Goal: Register for event/course

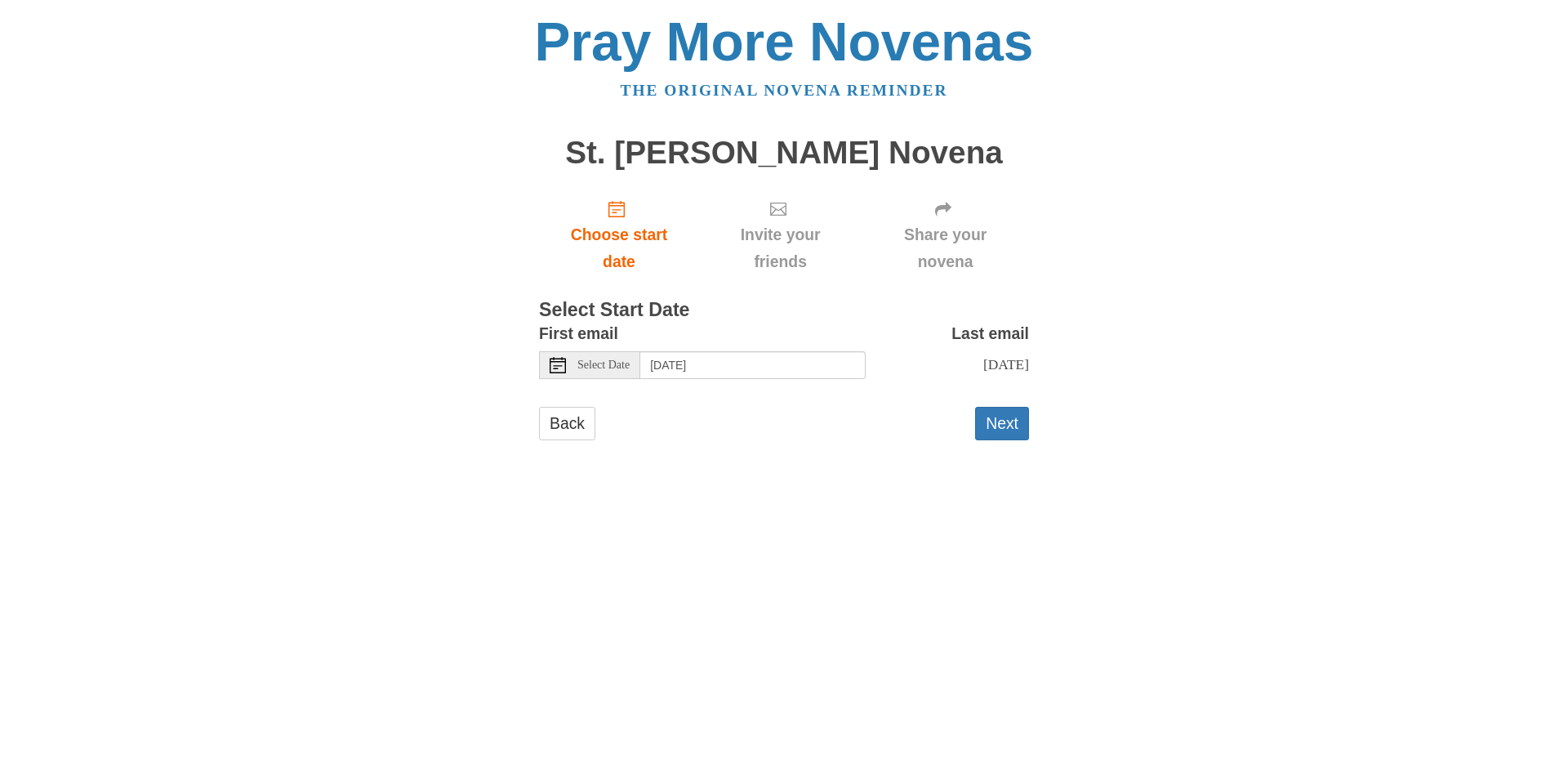
click at [557, 368] on use at bounding box center [557, 365] width 16 height 16
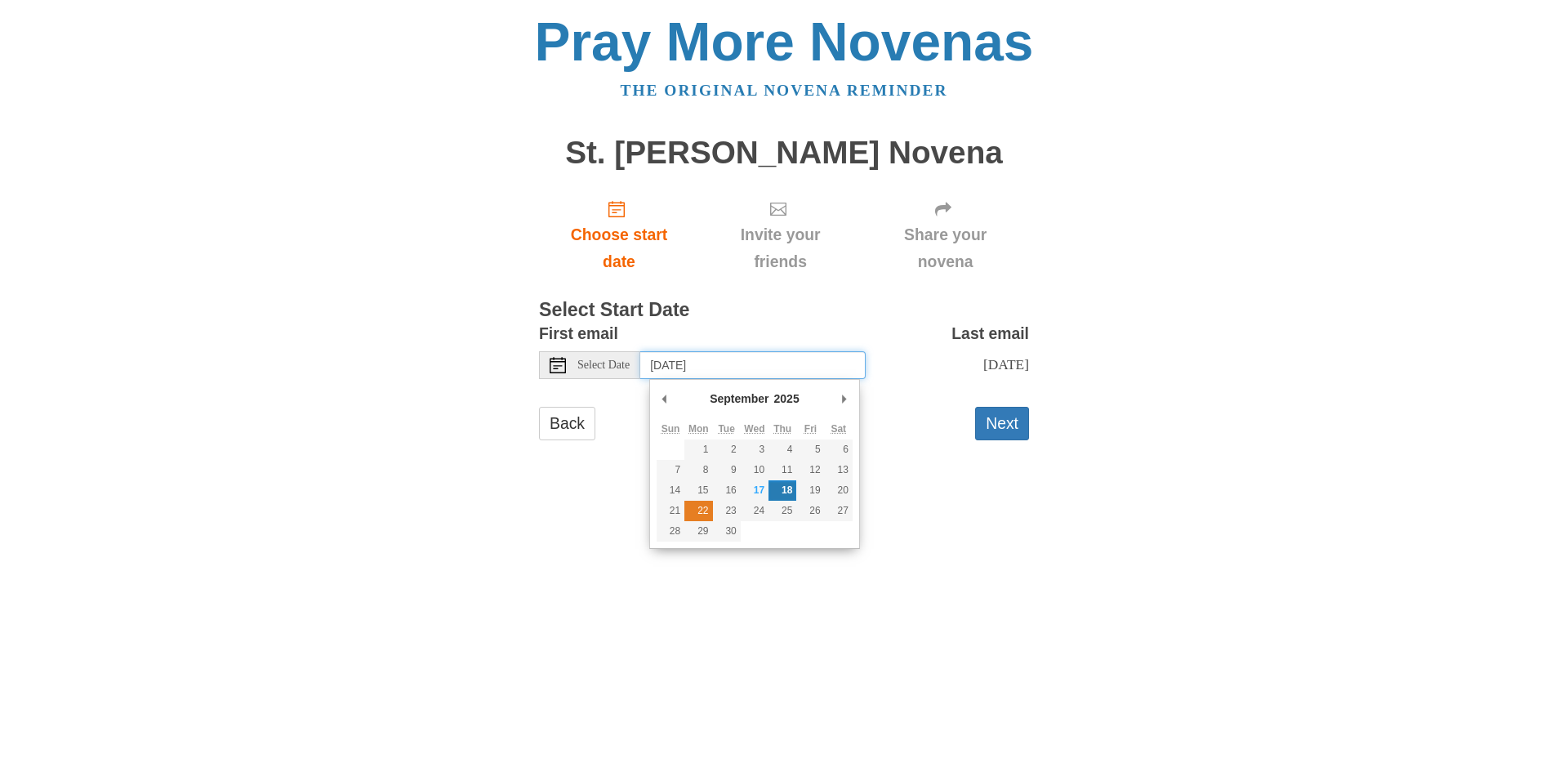
type input "[DATE]"
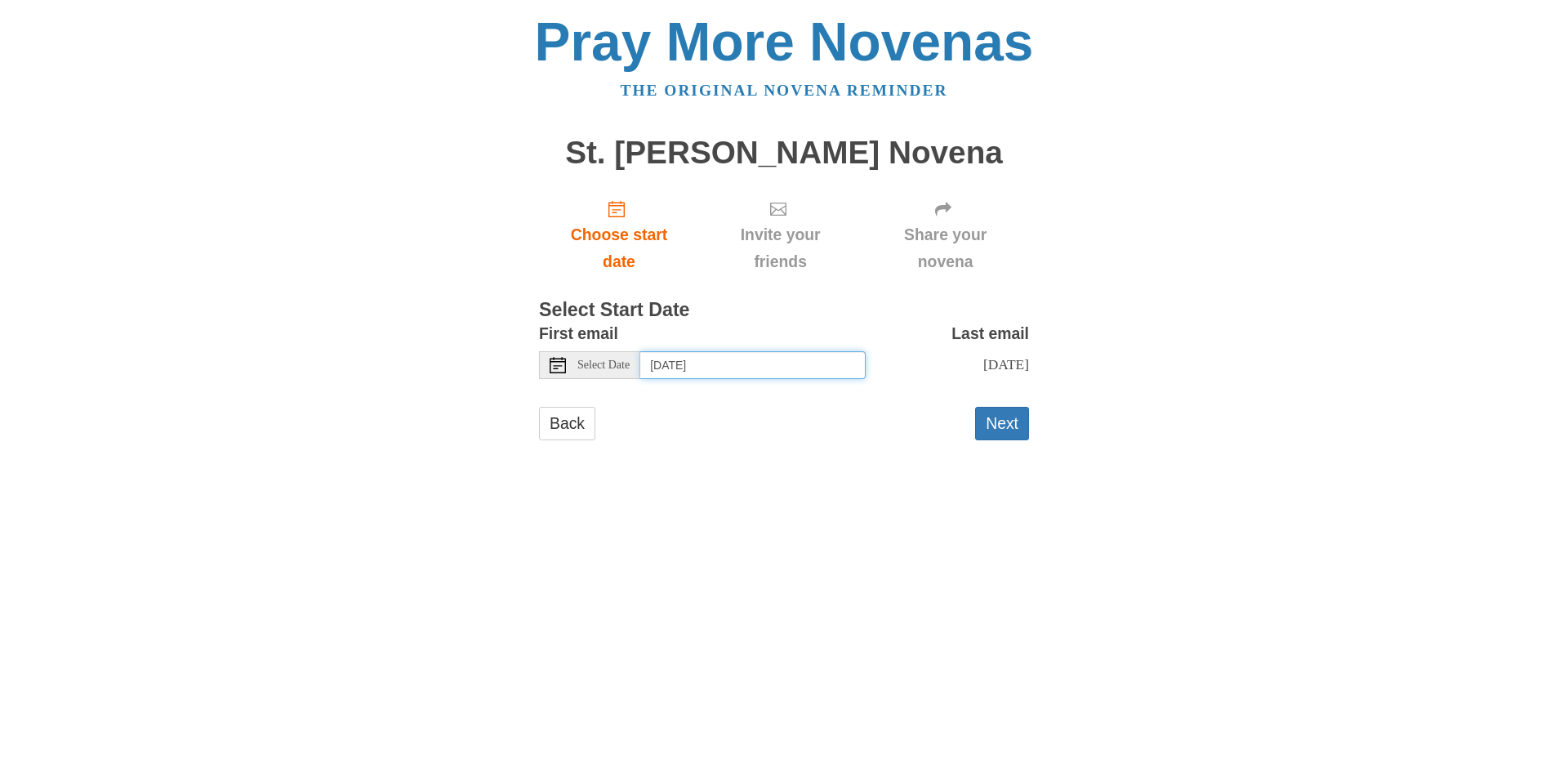
click at [696, 369] on input "[DATE]" at bounding box center [753, 365] width 225 height 28
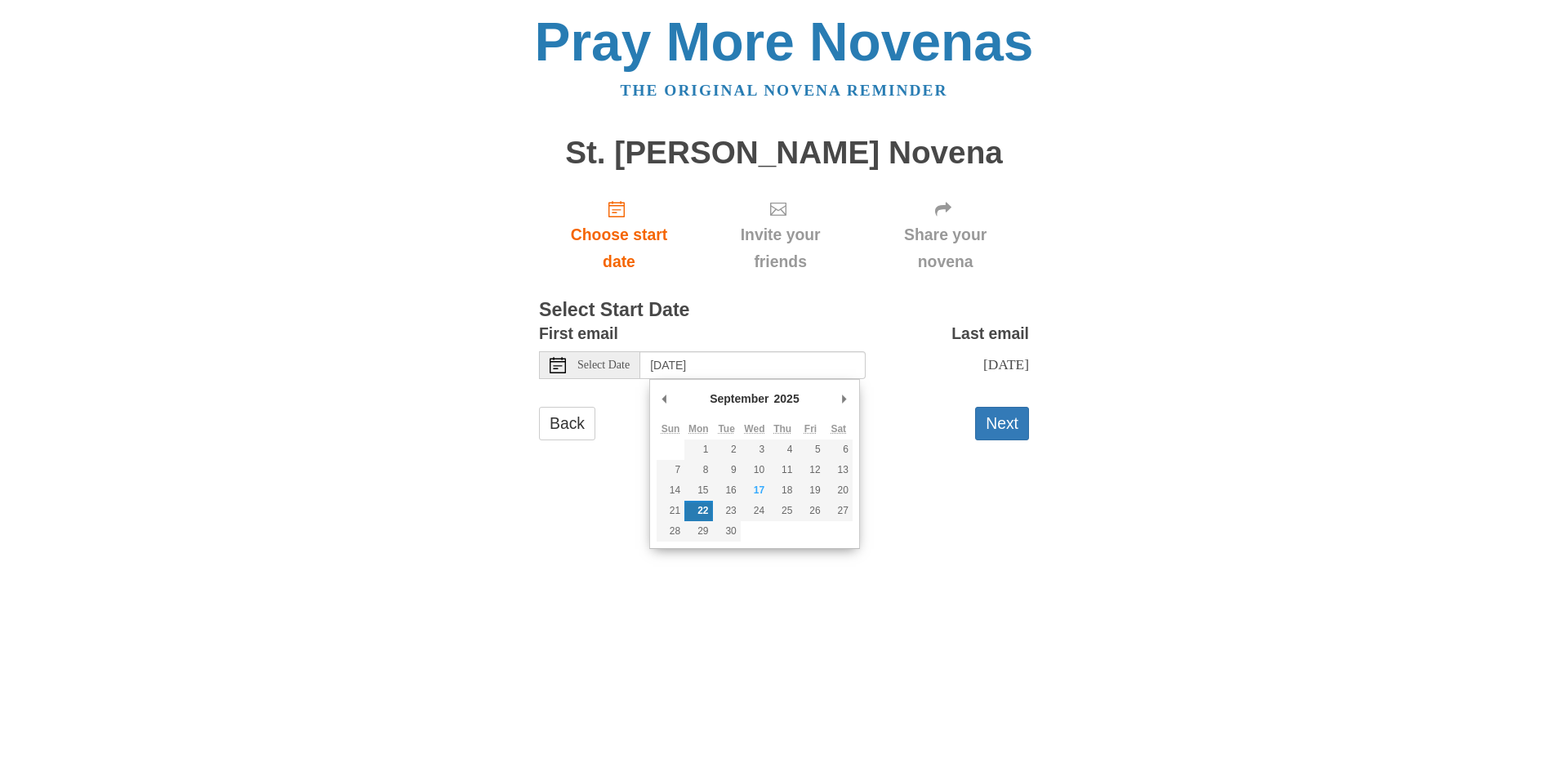
click at [920, 488] on html "Pray More Novenas The original novena reminder St. [PERSON_NAME] Novena Choose …" at bounding box center [784, 244] width 1568 height 488
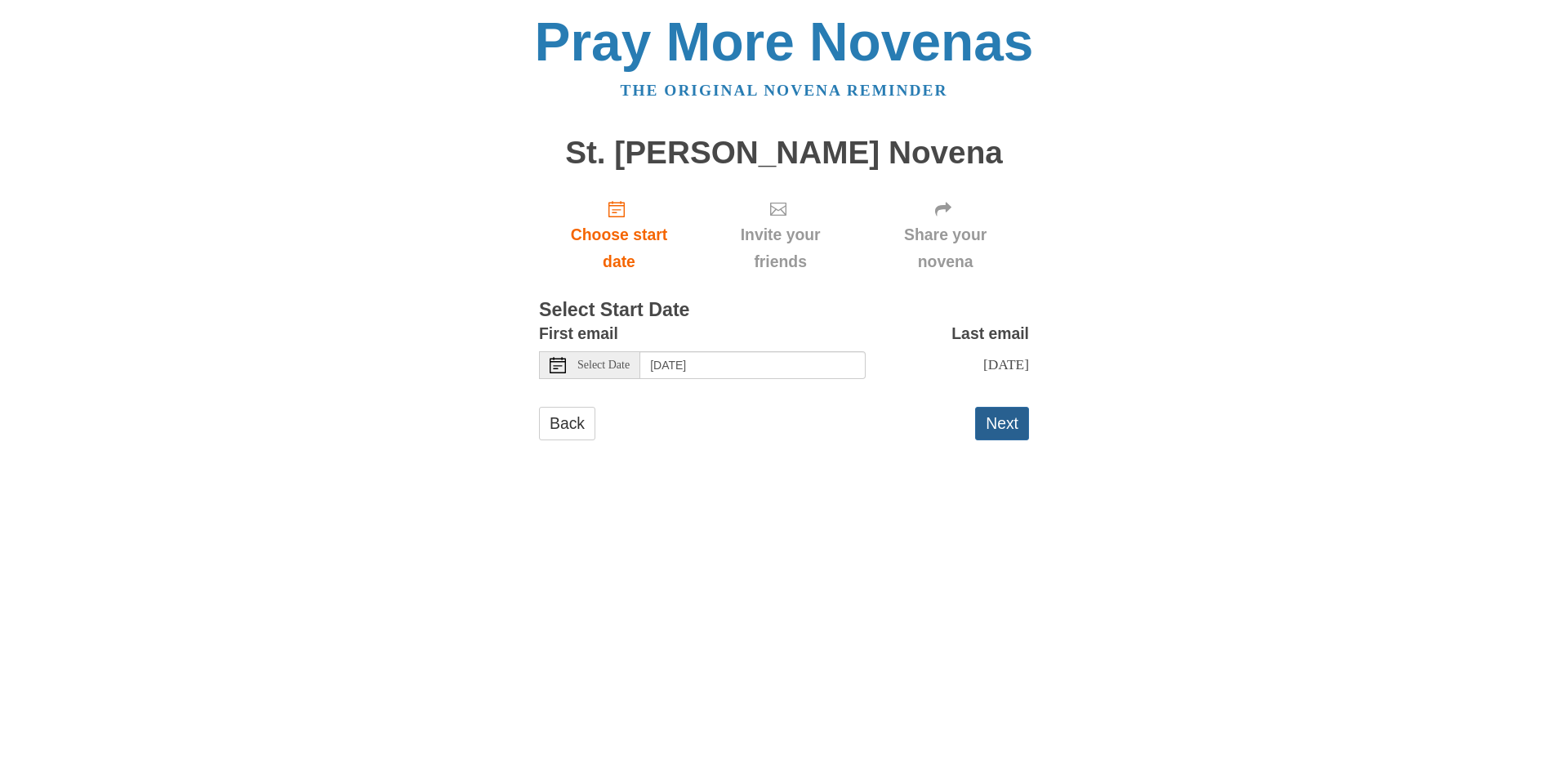
click at [1005, 440] on button "Next" at bounding box center [1002, 423] width 54 height 34
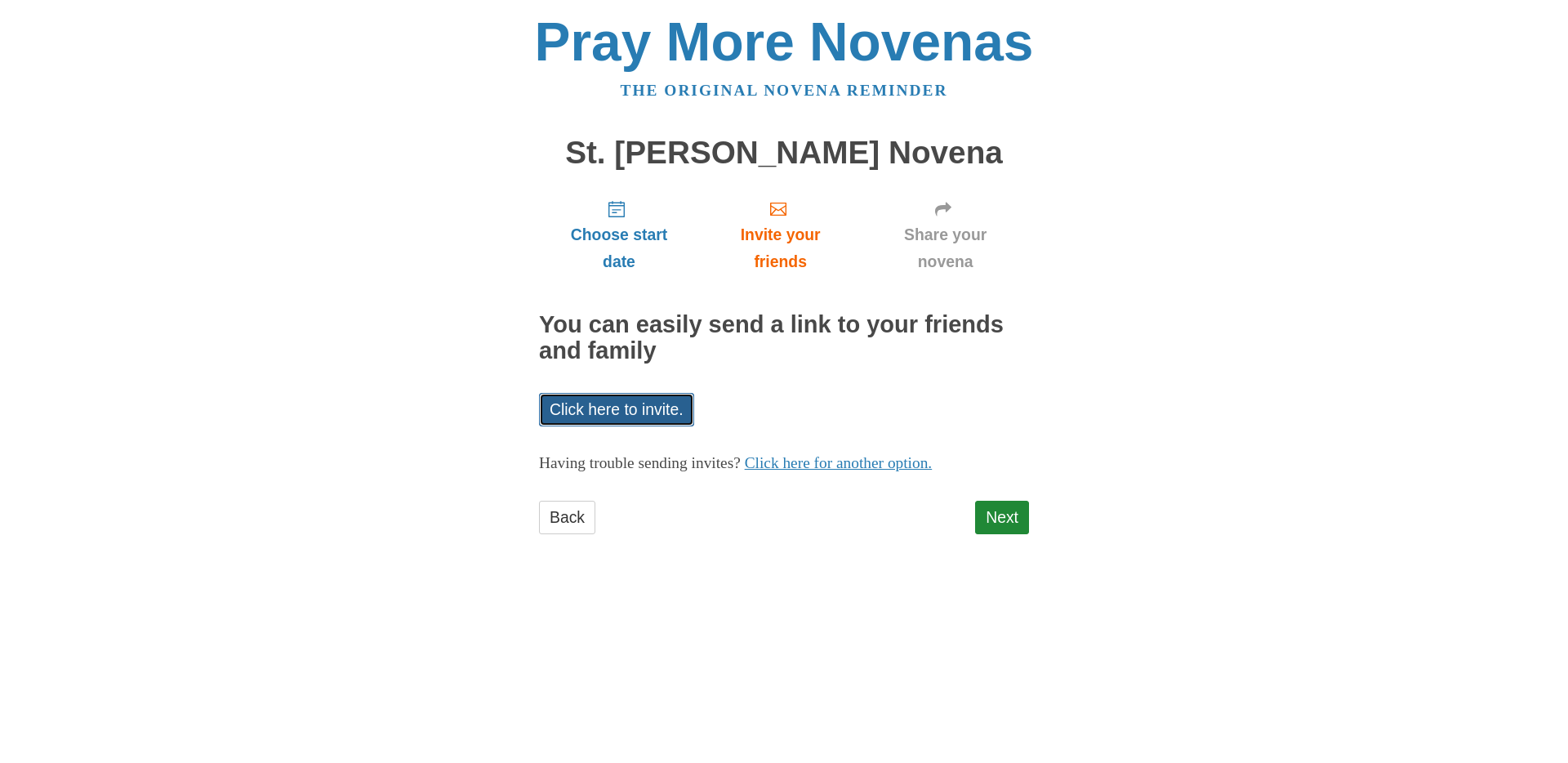
click at [670, 418] on link "Click here to invite." at bounding box center [616, 410] width 155 height 34
